Goal: Task Accomplishment & Management: Use online tool/utility

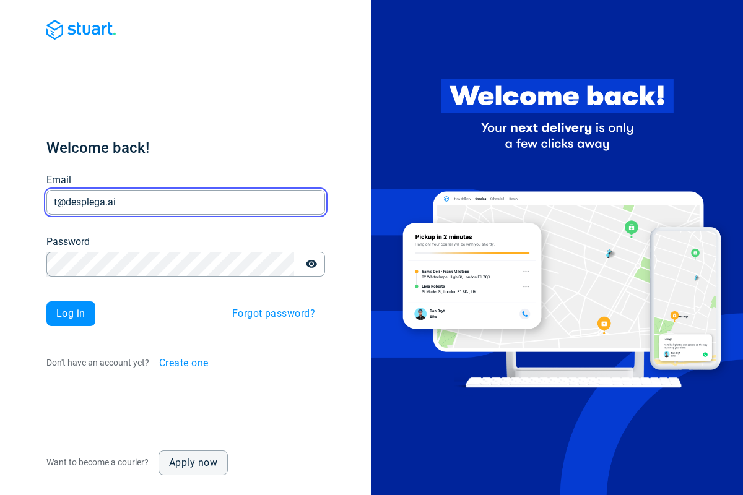
type input "t@desplega.ai"
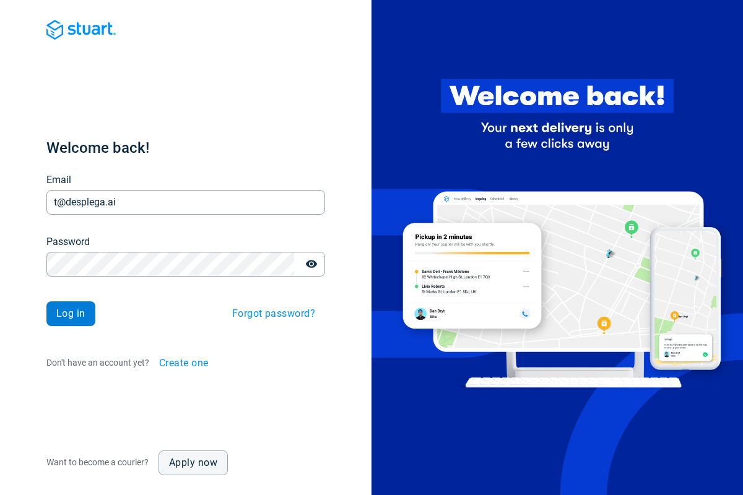
click at [71, 314] on span "Log in" at bounding box center [70, 314] width 29 height 10
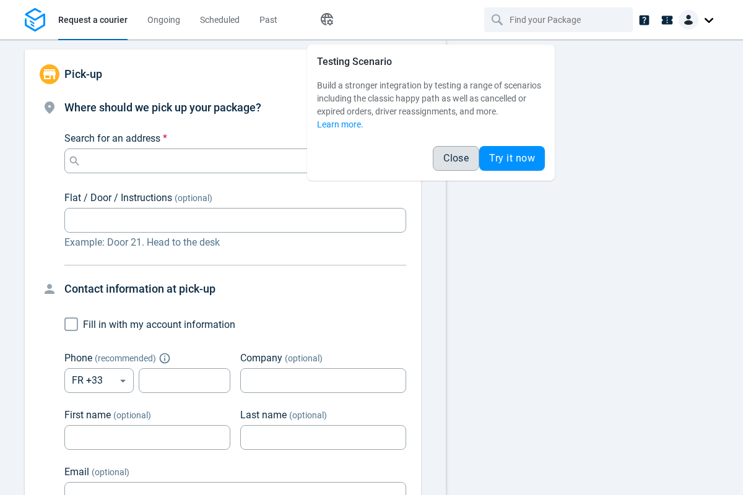
click at [456, 159] on span "Close" at bounding box center [455, 159] width 25 height 10
